Goal: Navigation & Orientation: Find specific page/section

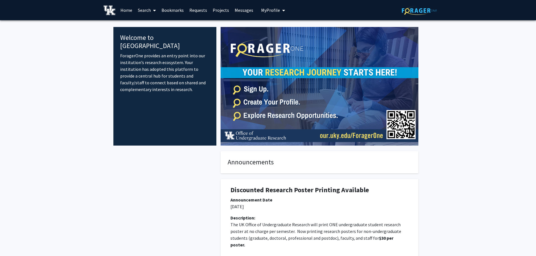
click at [277, 12] on span "My Profile" at bounding box center [270, 10] width 19 height 6
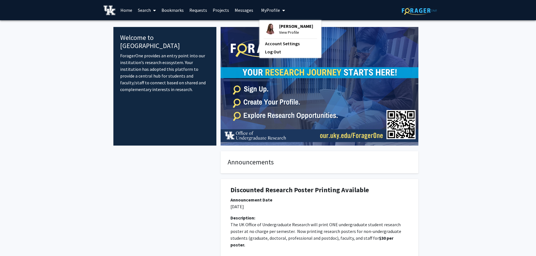
click at [277, 12] on span "My Profile" at bounding box center [270, 10] width 19 height 6
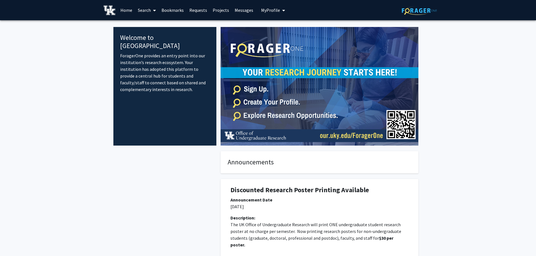
click at [245, 12] on link "Messages" at bounding box center [244, 10] width 24 height 20
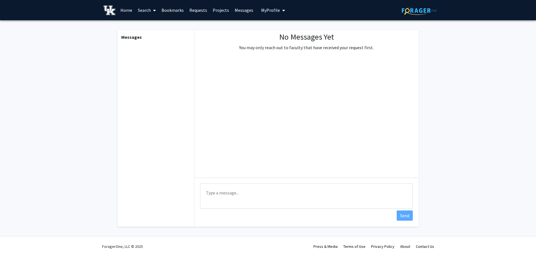
click at [216, 12] on link "Projects" at bounding box center [221, 10] width 22 height 20
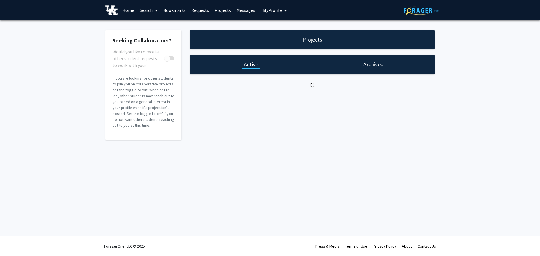
checkbox input "true"
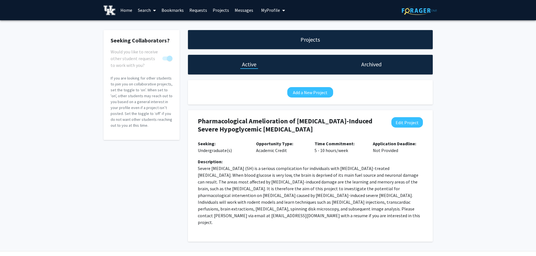
click at [203, 12] on link "Requests" at bounding box center [198, 10] width 23 height 20
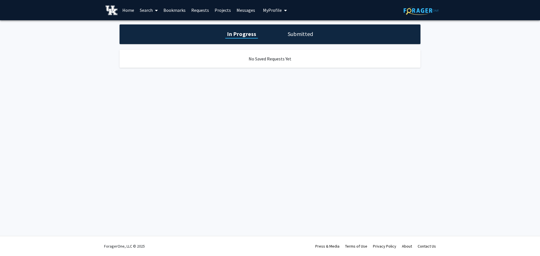
click at [129, 11] on link "Home" at bounding box center [128, 10] width 17 height 20
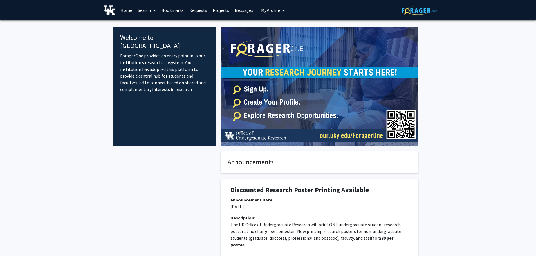
click at [268, 11] on span "My Profile" at bounding box center [270, 10] width 19 height 6
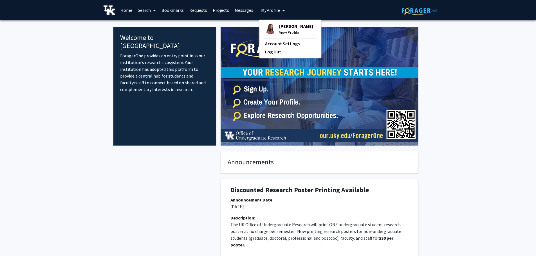
click at [270, 27] on img at bounding box center [270, 28] width 11 height 11
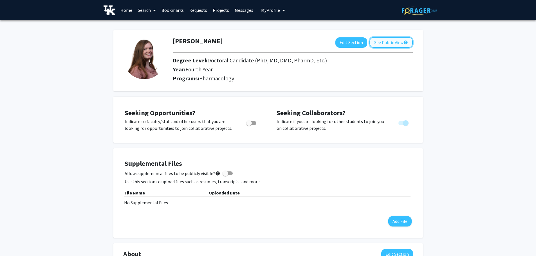
click at [388, 45] on button "See Public View help" at bounding box center [390, 42] width 43 height 11
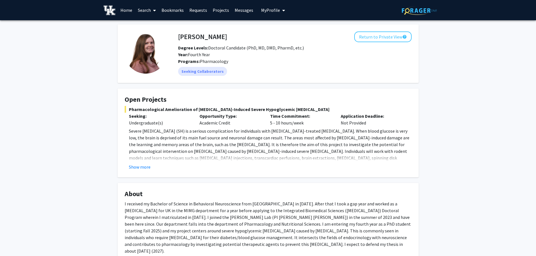
click at [224, 10] on link "Projects" at bounding box center [221, 10] width 22 height 20
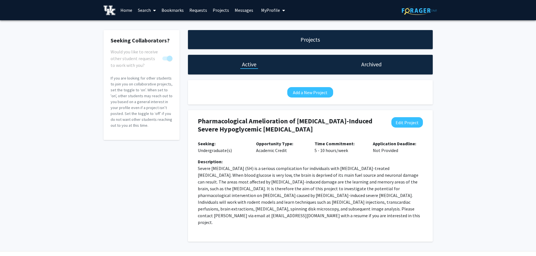
click at [147, 13] on link "Search" at bounding box center [147, 10] width 24 height 20
click at [173, 8] on link "Bookmarks" at bounding box center [173, 10] width 28 height 20
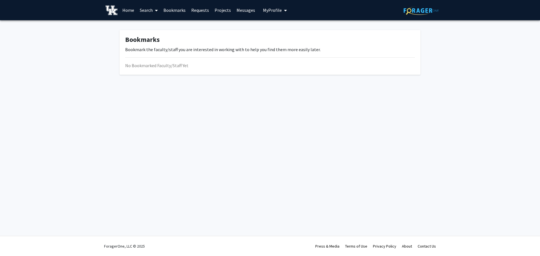
click at [194, 8] on link "Requests" at bounding box center [200, 10] width 23 height 20
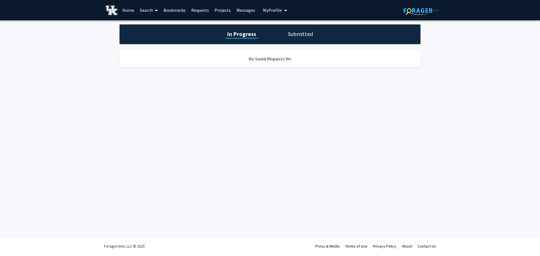
click at [130, 12] on link "Home" at bounding box center [128, 10] width 17 height 20
